Goal: Find specific page/section: Find specific page/section

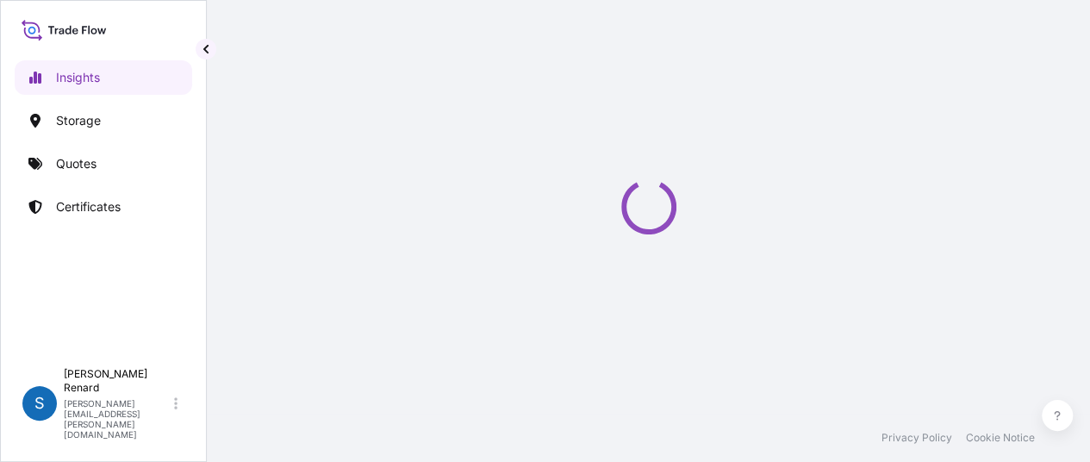
select select "2025"
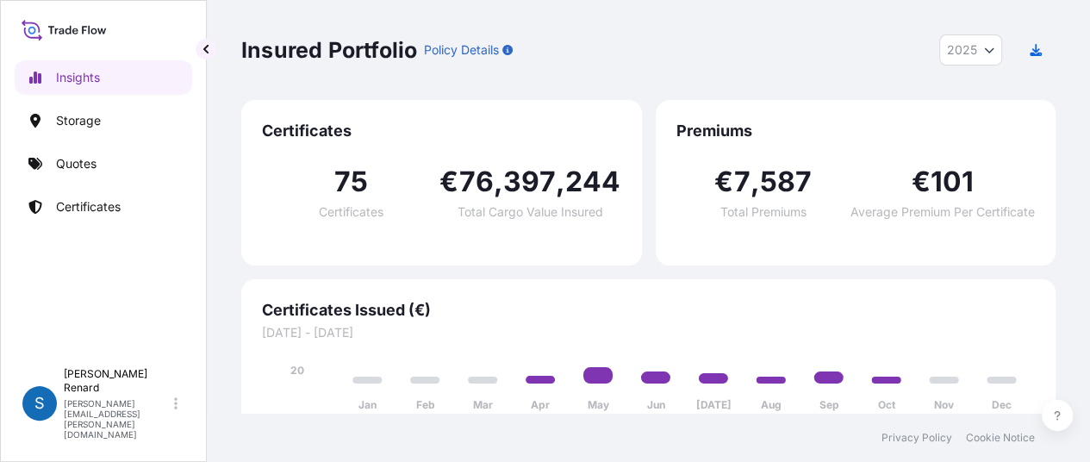
click at [394, 185] on div "75 Certificates" at bounding box center [350, 193] width 177 height 50
click at [347, 187] on span "75" at bounding box center [350, 182] width 34 height 28
click at [106, 77] on link "Insights" at bounding box center [103, 77] width 177 height 34
click at [326, 131] on span "Certificates" at bounding box center [441, 131] width 359 height 21
click at [375, 191] on div "75 Certificates" at bounding box center [350, 193] width 177 height 50
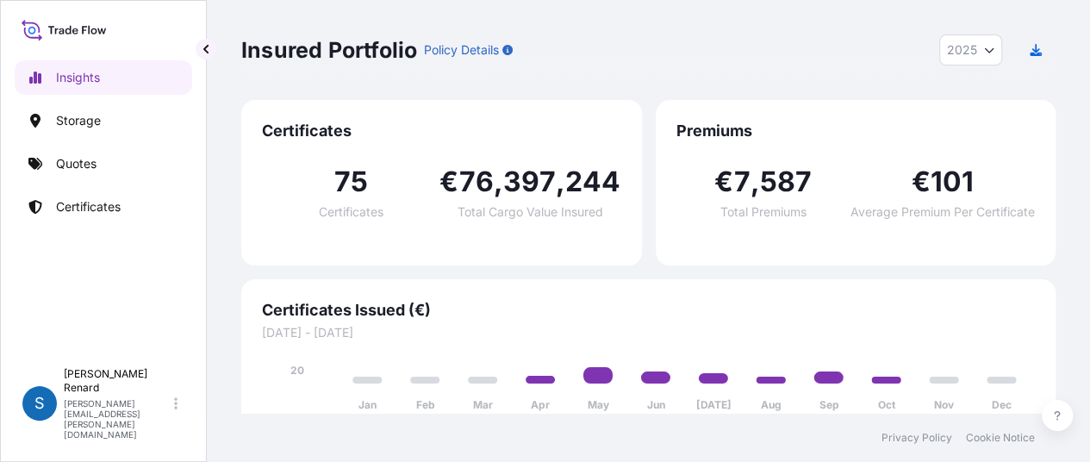
click at [519, 207] on span "Total Cargo Value Insured" at bounding box center [530, 212] width 146 height 12
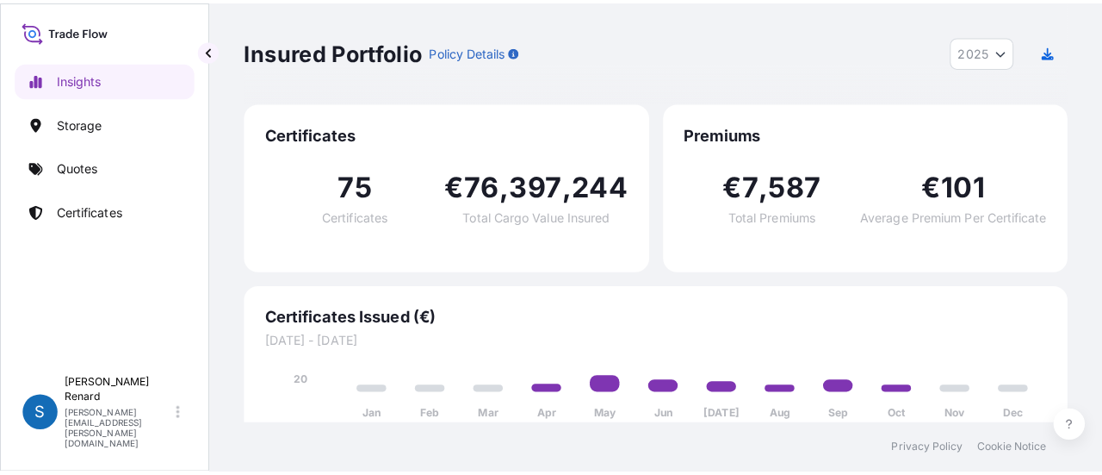
scroll to position [17, 0]
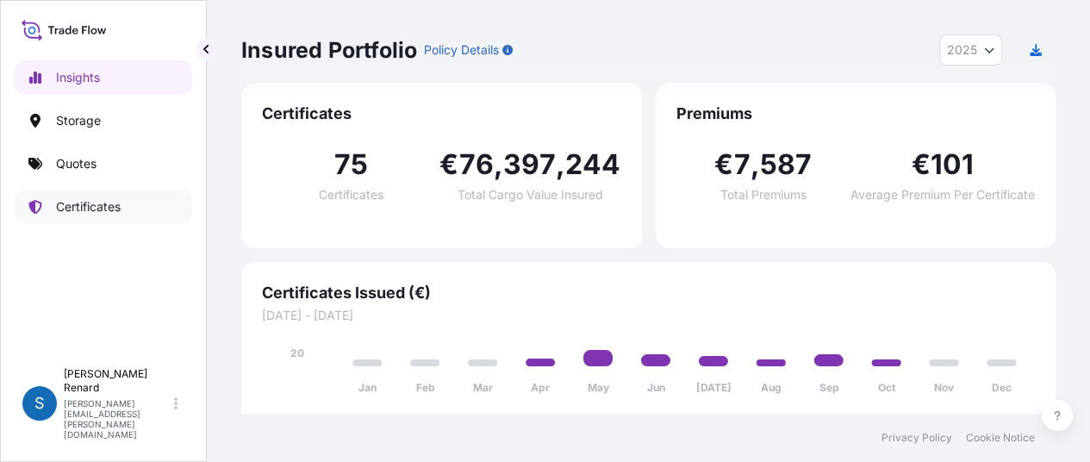
click at [92, 214] on p "Certificates" at bounding box center [88, 206] width 65 height 17
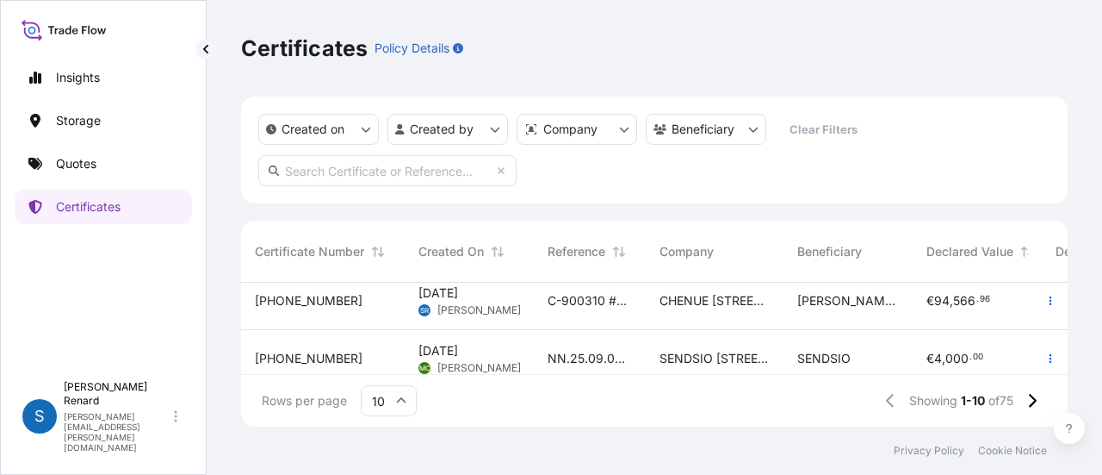
scroll to position [415, 0]
click at [798, 314] on div "Paolo Rossini, 17 ave de l'annociade 98000 Monaco" at bounding box center [848, 300] width 129 height 58
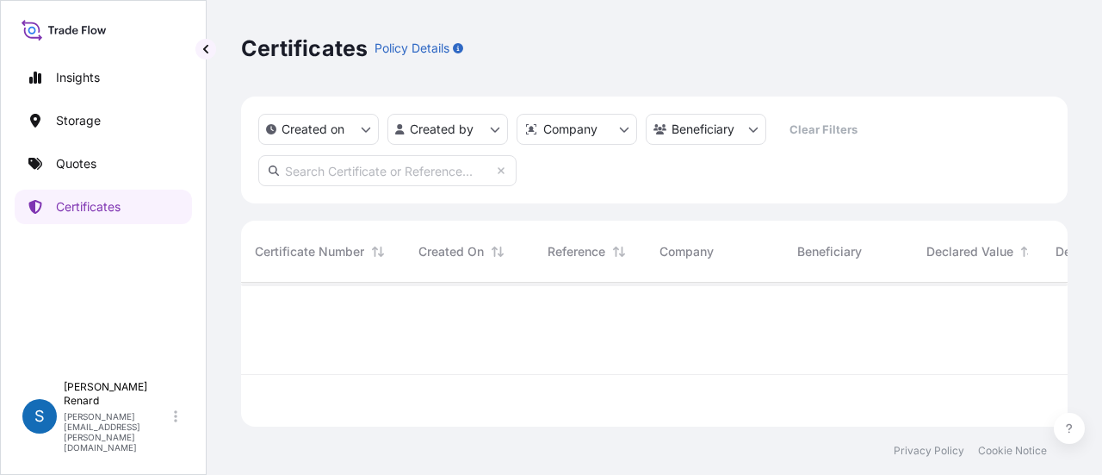
scroll to position [140, 813]
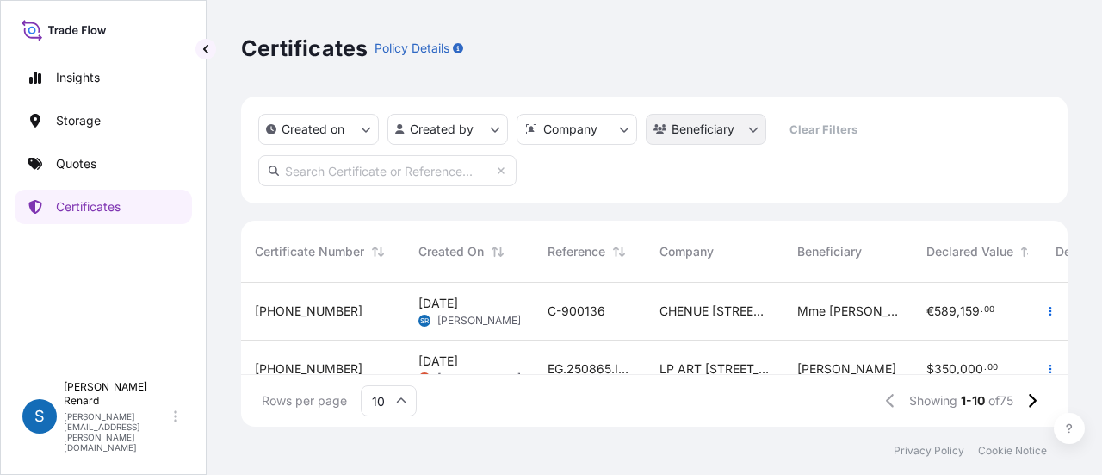
click at [734, 127] on html "Insights Storage Quotes Certificates S Stephanie Renard stephanie.renard@chenue…" at bounding box center [551, 237] width 1102 height 475
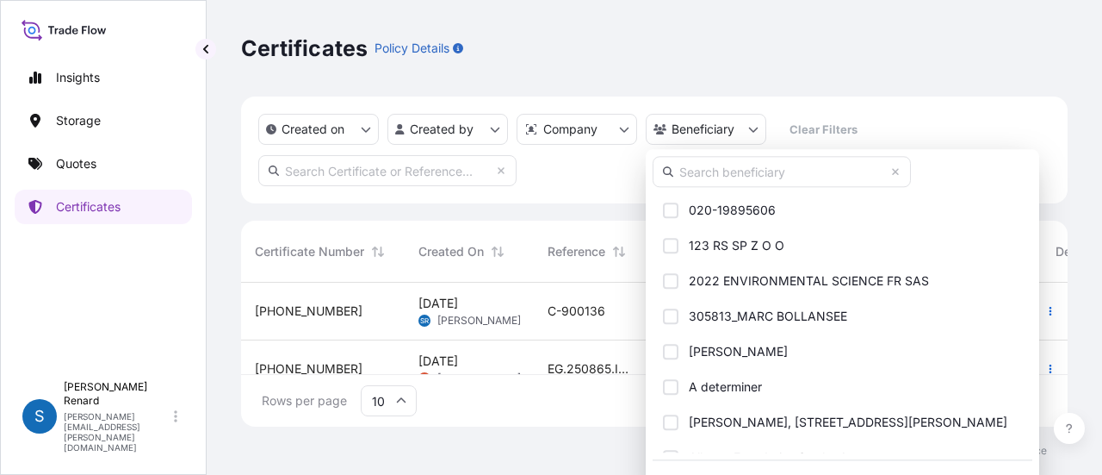
click at [742, 176] on input "text" at bounding box center [782, 171] width 258 height 31
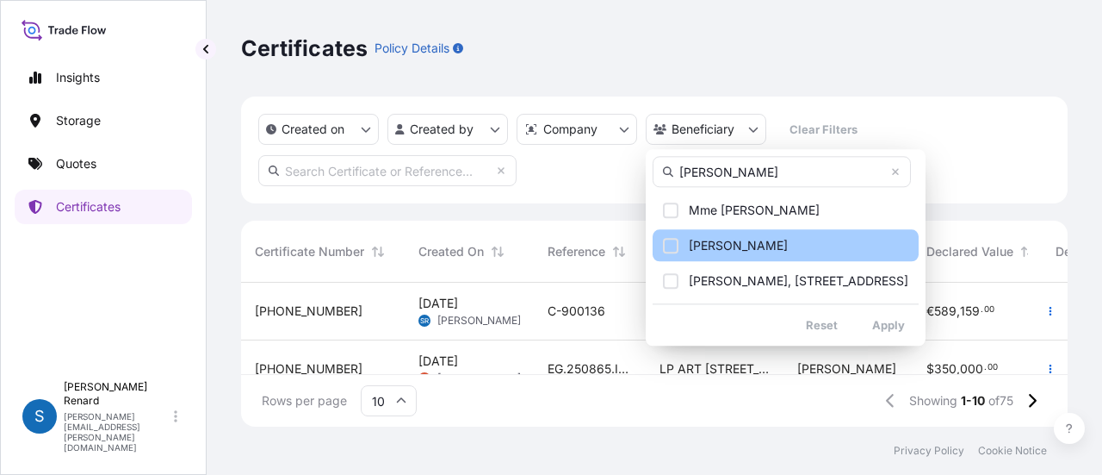
type input "ross"
click at [670, 239] on div "Select Option" at bounding box center [671, 246] width 16 height 16
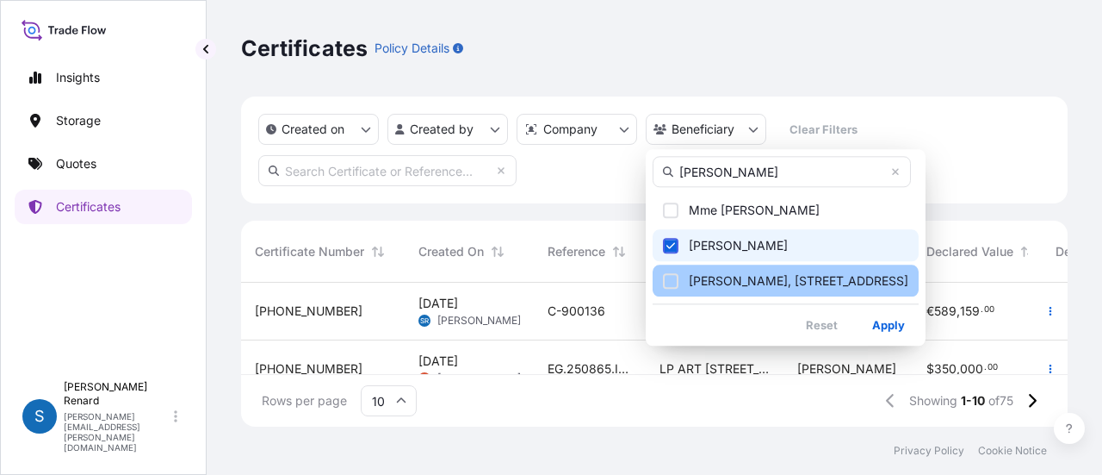
click at [671, 279] on div "Select Option" at bounding box center [671, 281] width 16 height 16
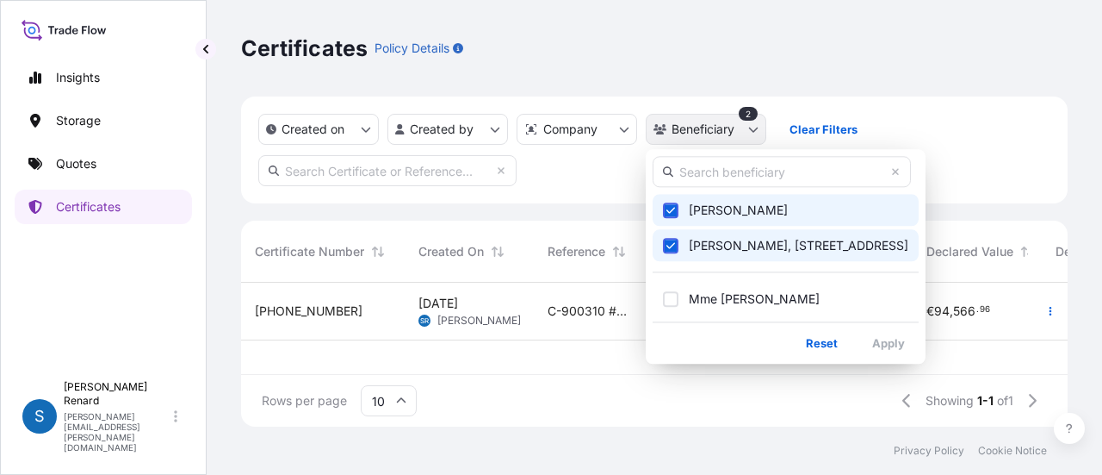
click at [755, 121] on html "Insights Storage Quotes Certificates S Stephanie Renard stephanie.renard@chenue…" at bounding box center [551, 237] width 1102 height 475
click at [674, 205] on icon "Select Option" at bounding box center [671, 210] width 9 height 10
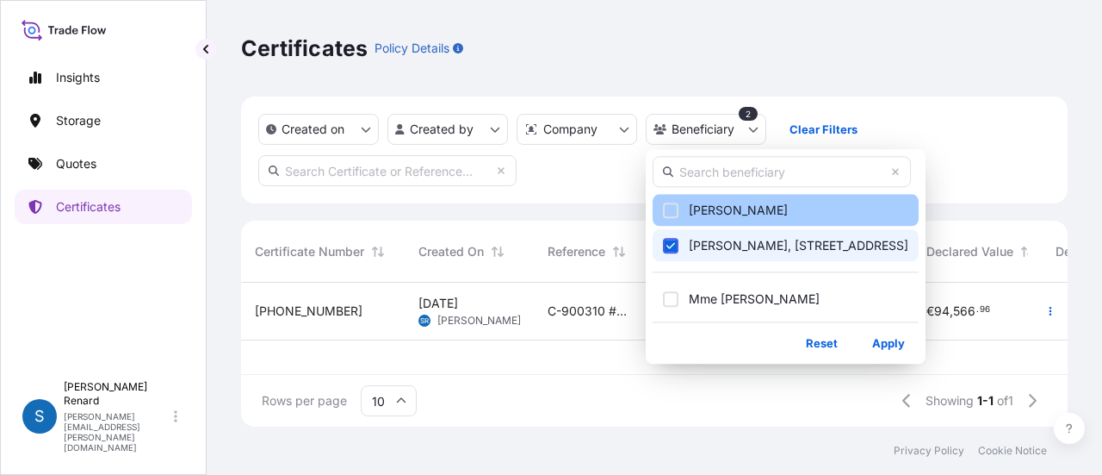
click at [668, 240] on icon "Select Option" at bounding box center [671, 245] width 9 height 10
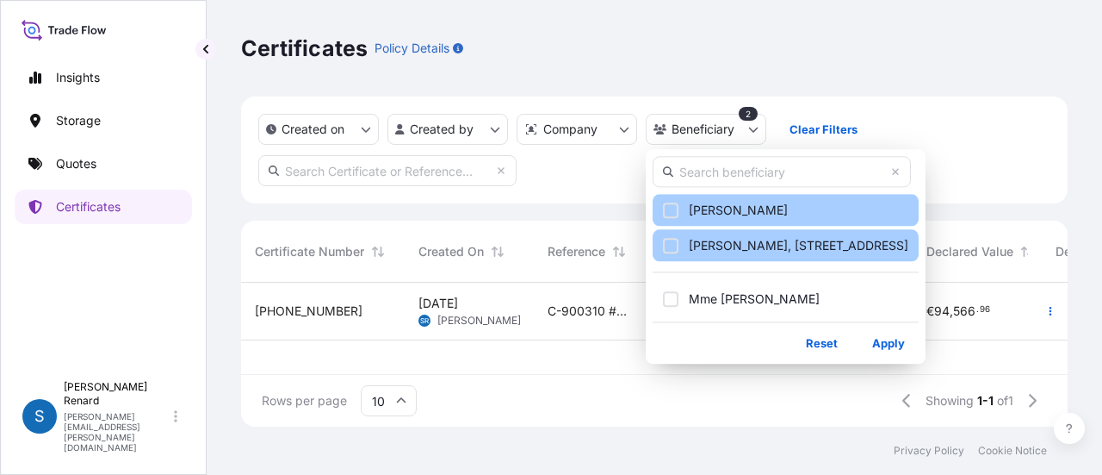
click at [708, 174] on input "text" at bounding box center [782, 171] width 258 height 31
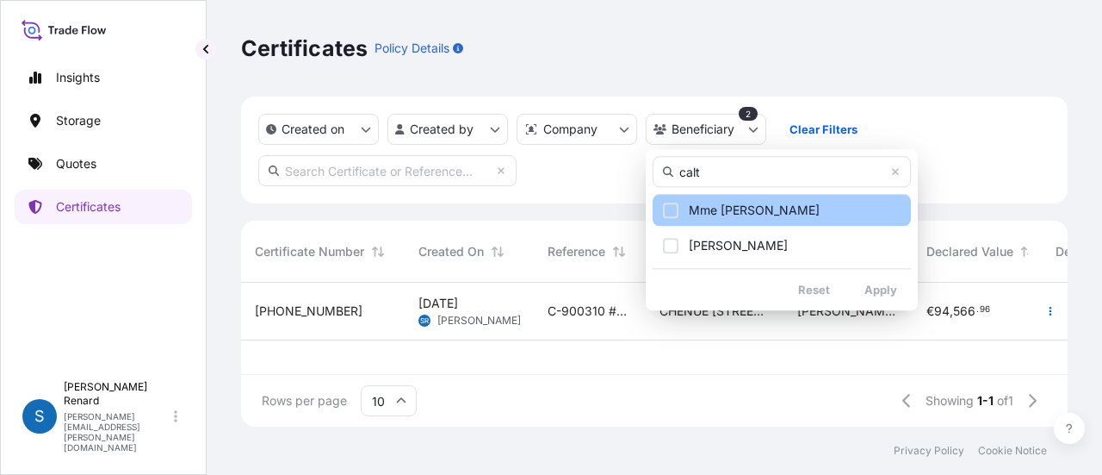
type input "calt"
click at [668, 201] on button "Mme Caltagirone" at bounding box center [782, 210] width 258 height 32
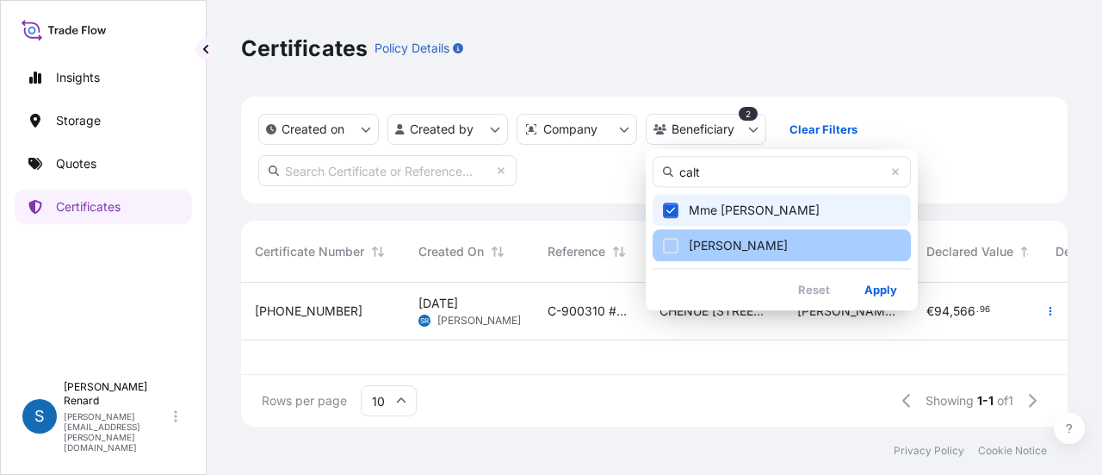
click at [665, 245] on div "Select Option" at bounding box center [671, 246] width 16 height 16
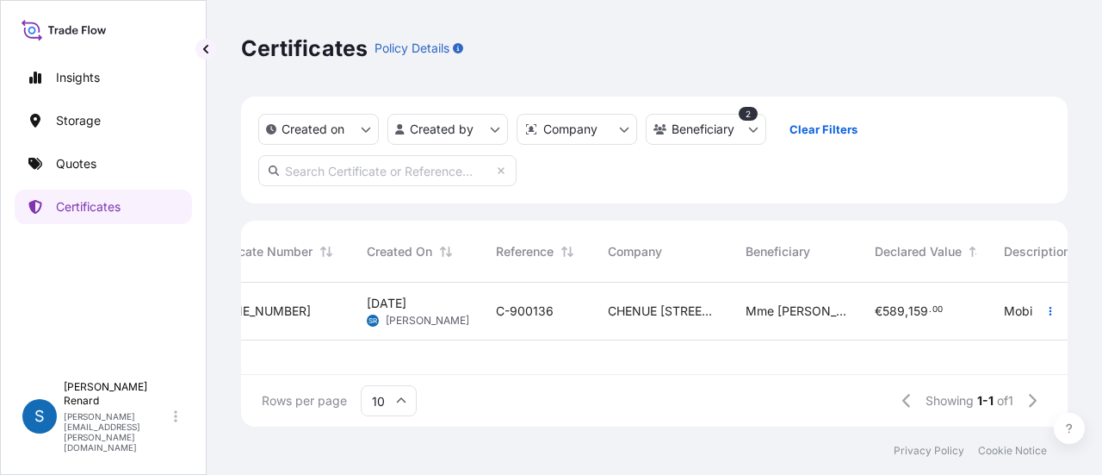
scroll to position [0, 0]
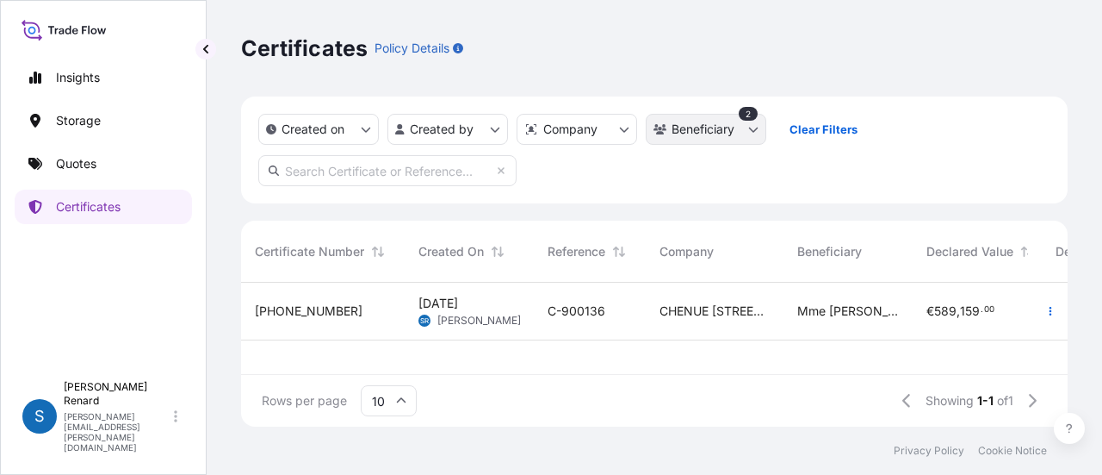
click at [732, 138] on html "Insights Storage Quotes Certificates S Stephanie Renard stephanie.renard@chenue…" at bounding box center [551, 237] width 1102 height 475
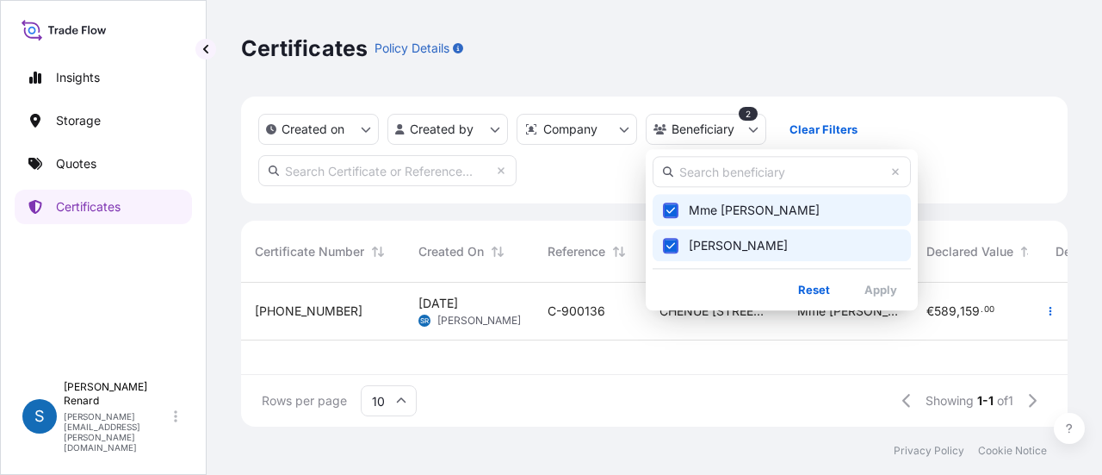
click at [783, 39] on html "Insights Storage Quotes Certificates S Stephanie Renard stephanie.renard@chenue…" at bounding box center [551, 237] width 1102 height 475
